Goal: Navigation & Orientation: Find specific page/section

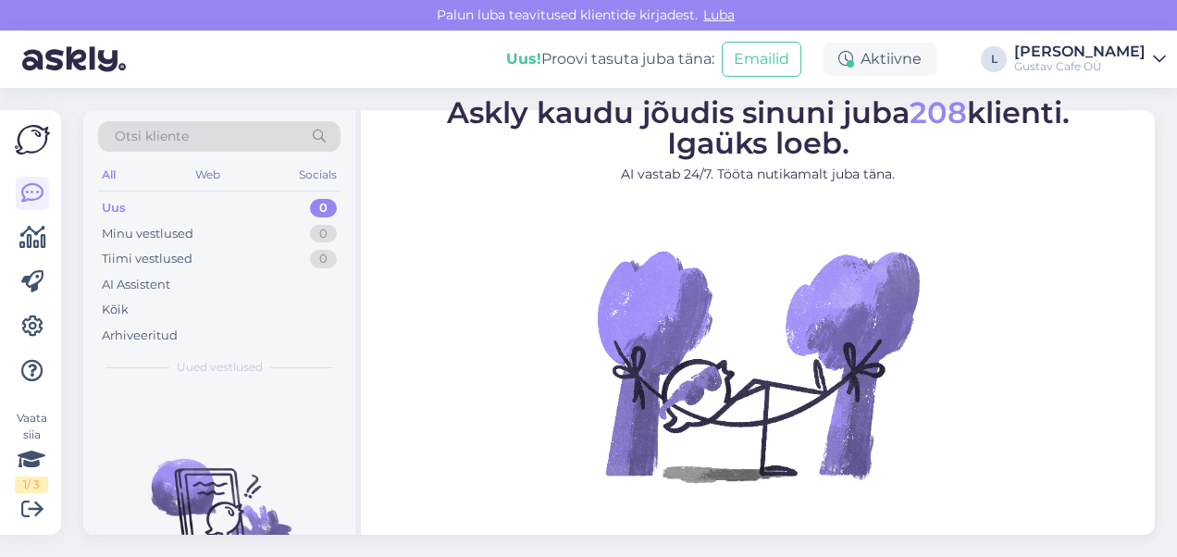
click at [239, 213] on div "Uus 0" at bounding box center [219, 208] width 242 height 26
click at [237, 225] on div "Minu vestlused 0" at bounding box center [219, 234] width 242 height 26
click at [239, 252] on div "Tiimi vestlused 0" at bounding box center [219, 259] width 242 height 26
click at [226, 213] on div "Uus 0" at bounding box center [219, 208] width 242 height 26
